Goal: Information Seeking & Learning: Learn about a topic

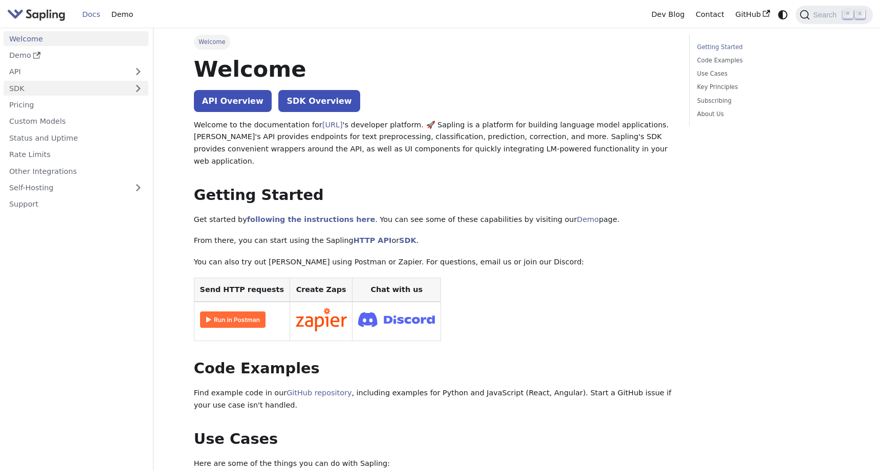
click at [29, 91] on link "SDK" at bounding box center [66, 88] width 124 height 15
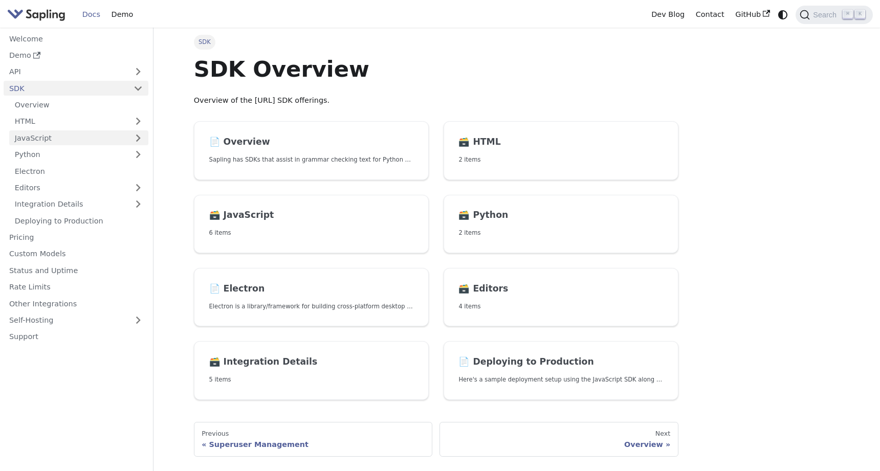
click at [38, 133] on link "JavaScript" at bounding box center [78, 137] width 139 height 15
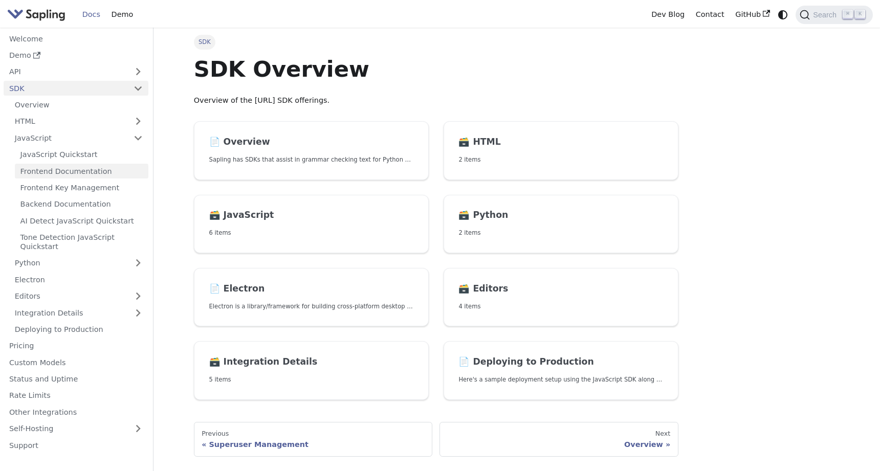
click at [77, 168] on link "Frontend Documentation" at bounding box center [82, 171] width 134 height 15
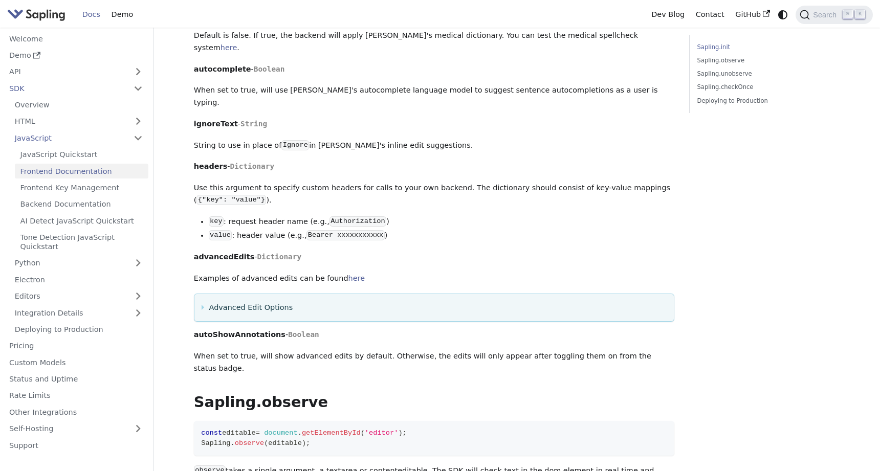
scroll to position [1084, 0]
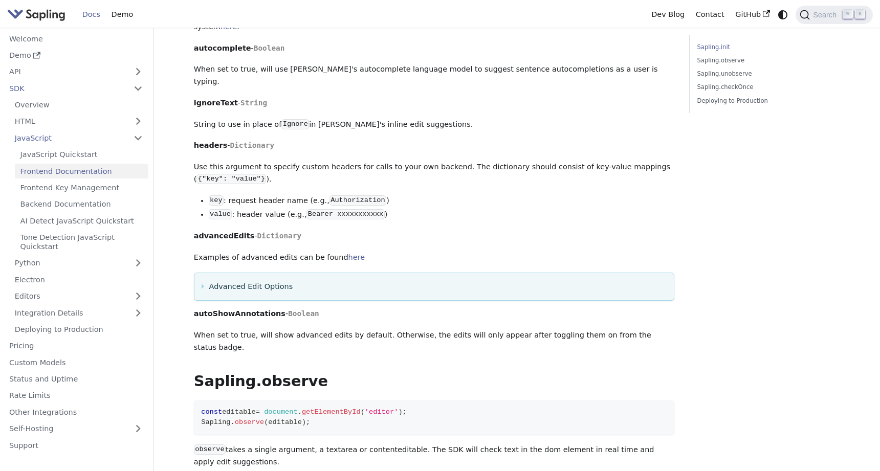
click at [223, 281] on summary "Advanced Edit Options" at bounding box center [434, 287] width 465 height 12
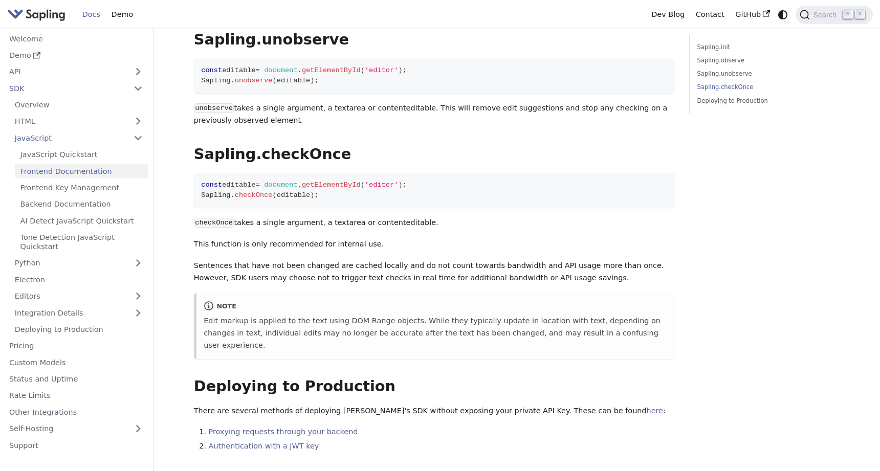
scroll to position [1993, 0]
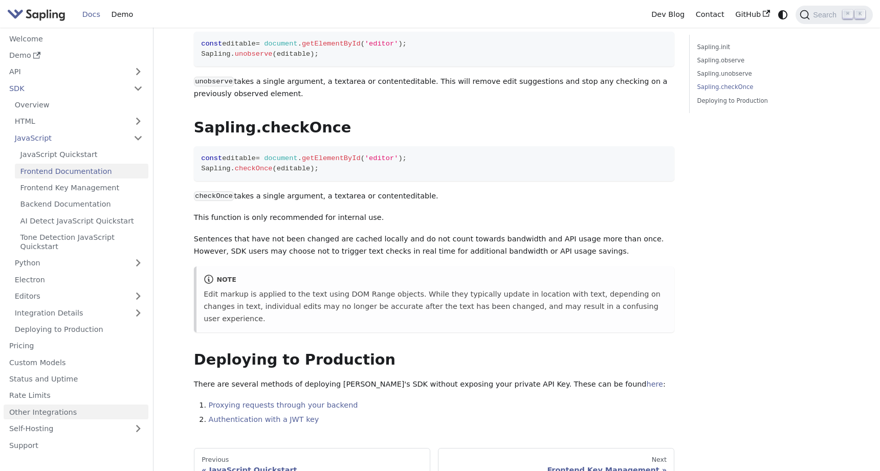
click at [78, 405] on link "Other Integrations" at bounding box center [76, 412] width 145 height 15
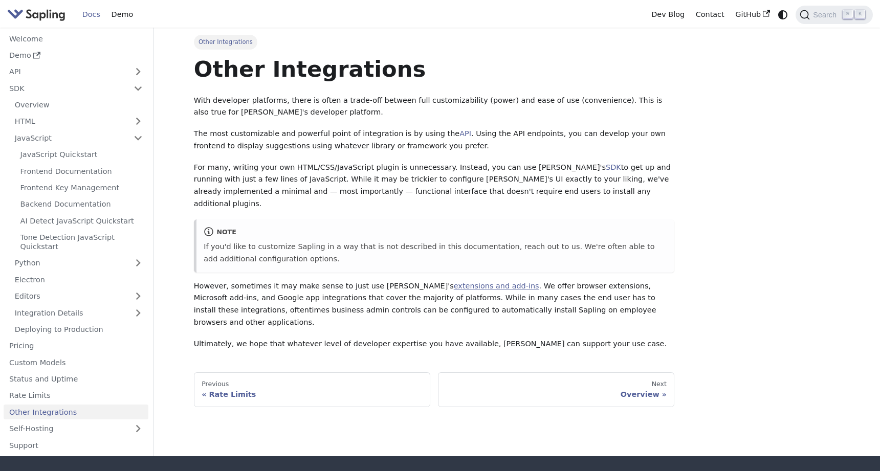
click at [454, 282] on link "extensions and add-ins" at bounding box center [496, 286] width 85 height 8
click at [606, 168] on link "SDK" at bounding box center [613, 167] width 15 height 8
click at [742, 15] on link "GitHub" at bounding box center [753, 15] width 46 height 16
